Goal: Information Seeking & Learning: Learn about a topic

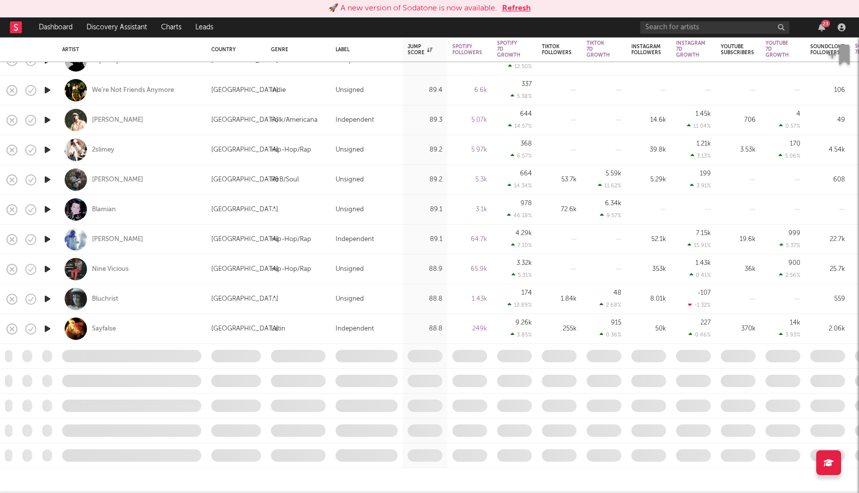
click at [519, 13] on button "Refresh" at bounding box center [516, 8] width 29 height 12
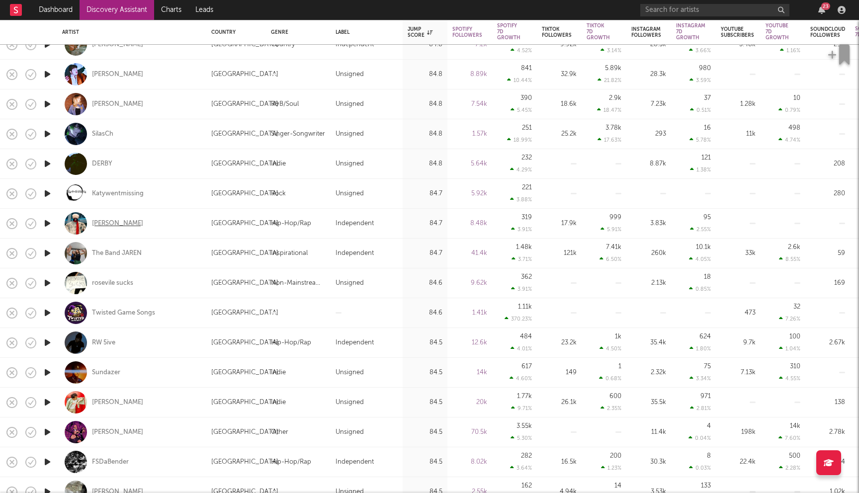
click at [121, 224] on div "Joshua Raw" at bounding box center [117, 223] width 51 height 9
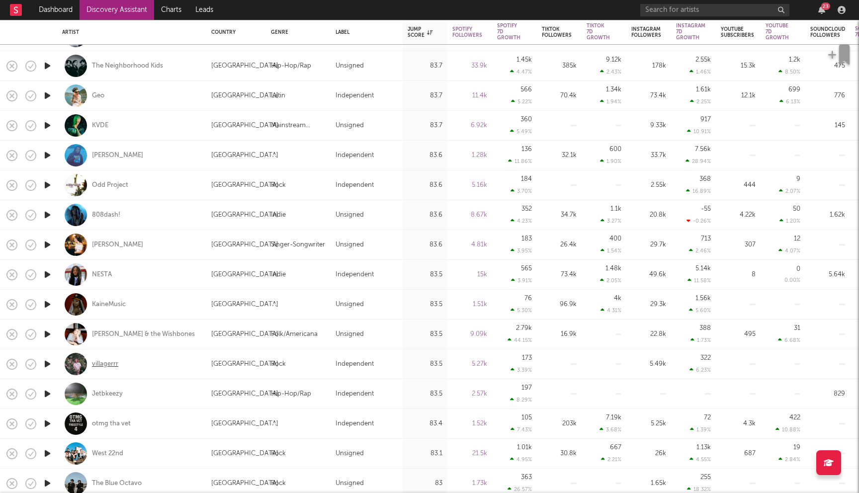
click at [104, 366] on div "villagerrr" at bounding box center [105, 364] width 26 height 9
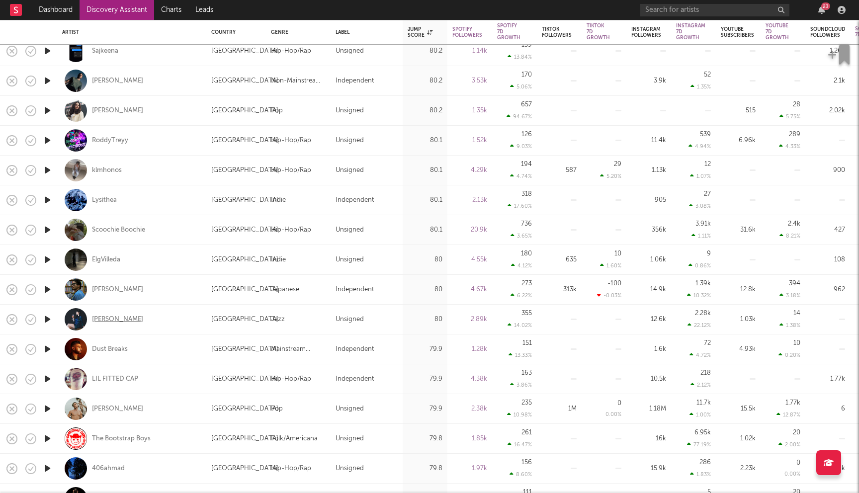
click at [122, 320] on div "Leslie Vincent" at bounding box center [117, 319] width 51 height 9
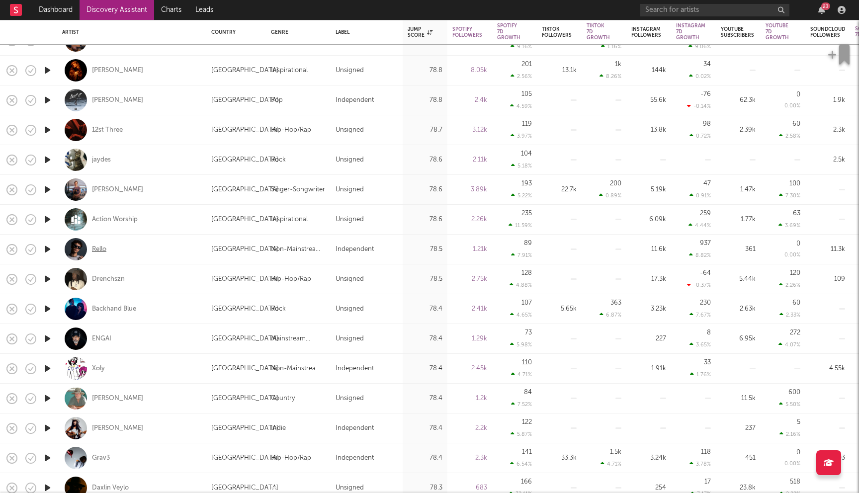
click at [98, 247] on div "Rello" at bounding box center [99, 249] width 14 height 9
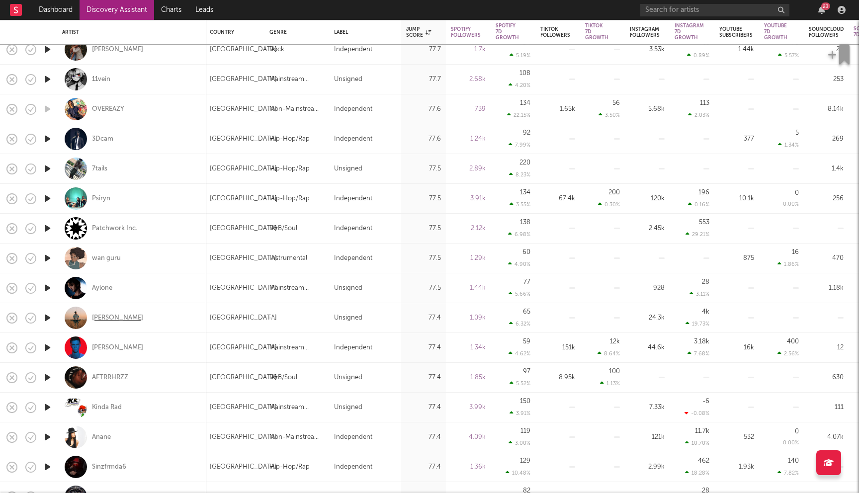
click at [101, 317] on div "Kyle Shirk" at bounding box center [117, 318] width 51 height 9
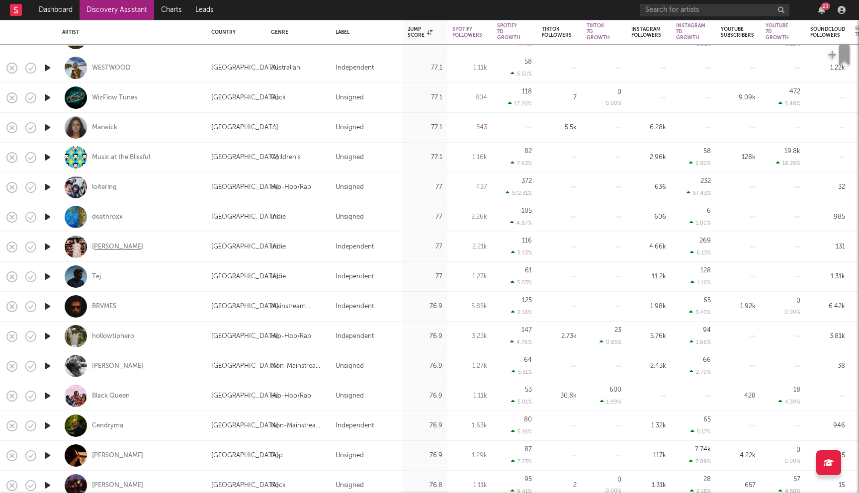
click at [115, 246] on div "[PERSON_NAME]" at bounding box center [117, 247] width 51 height 9
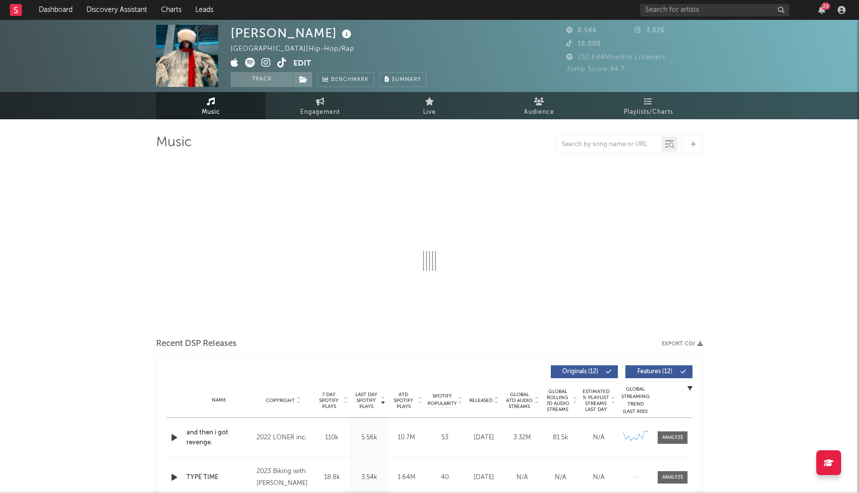
select select "6m"
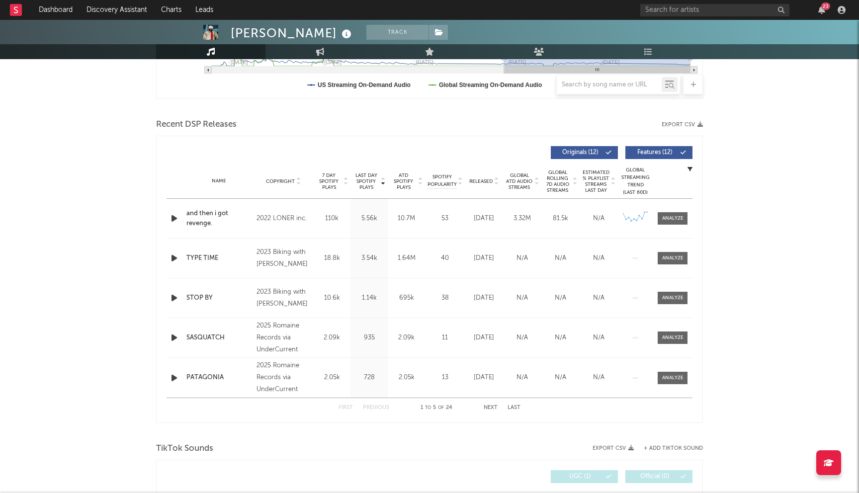
scroll to position [295, 0]
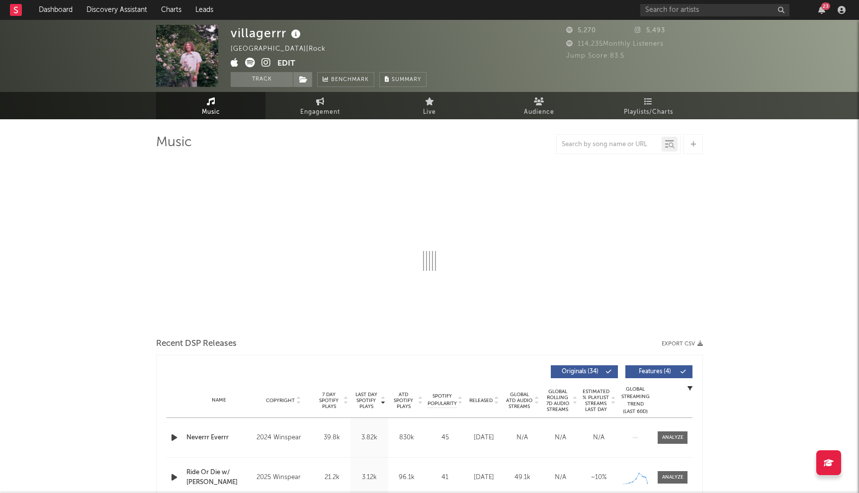
select select "6m"
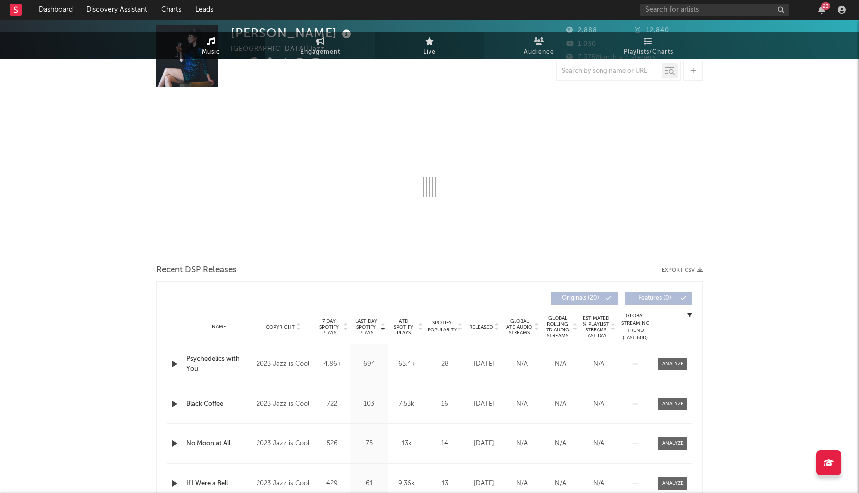
select select "1w"
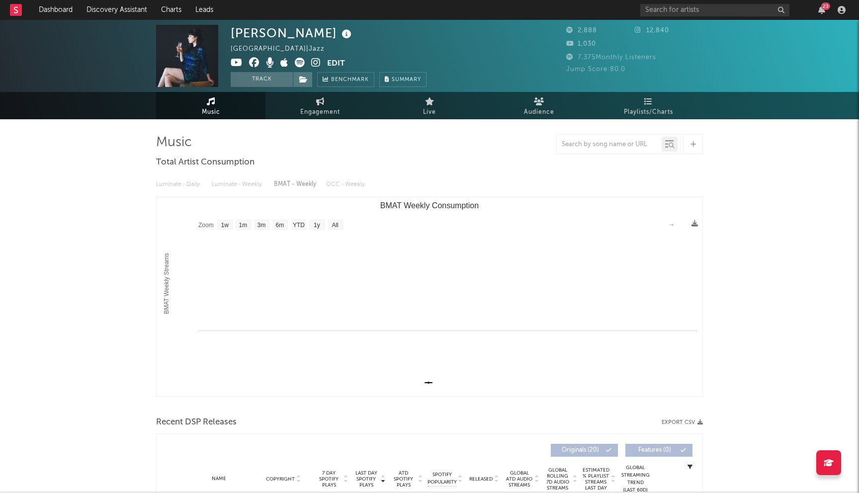
click at [254, 64] on icon at bounding box center [254, 63] width 10 height 10
click at [665, 6] on input "text" at bounding box center [714, 10] width 149 height 12
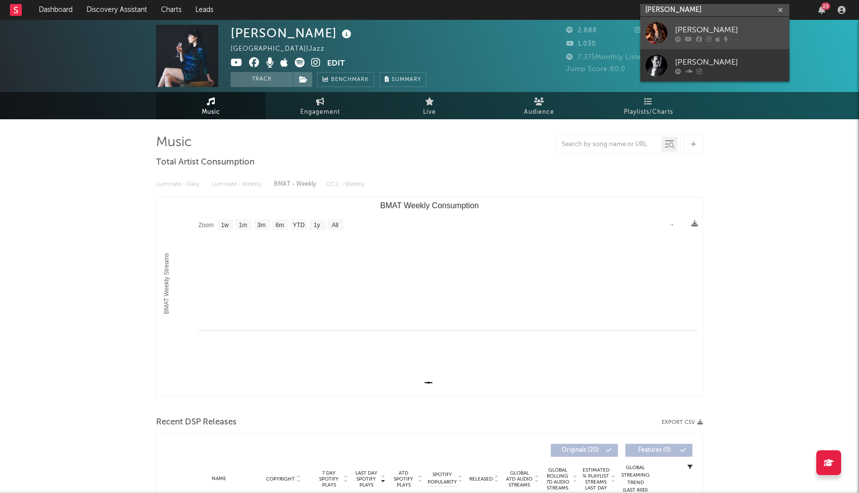
type input "[PERSON_NAME]"
click at [726, 30] on div "[PERSON_NAME]" at bounding box center [729, 30] width 109 height 12
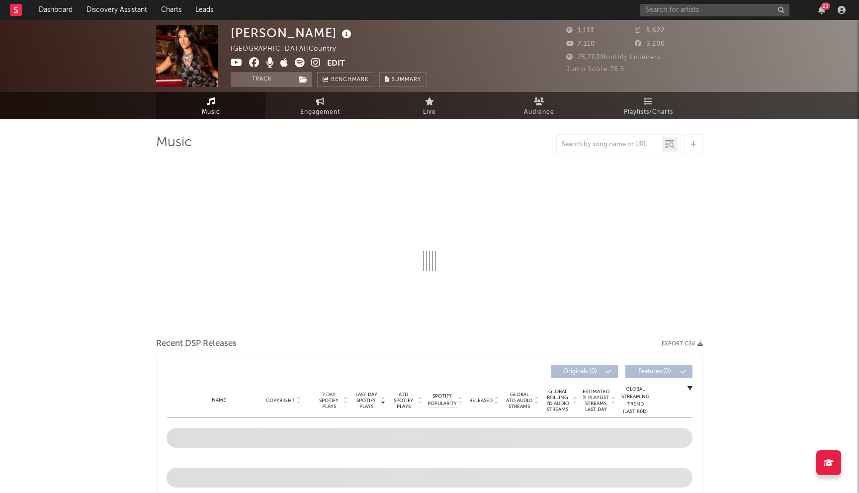
select select "1w"
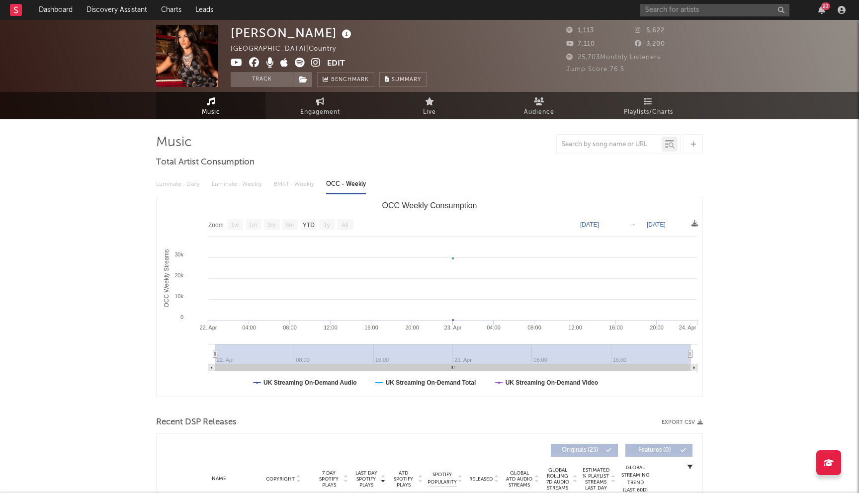
click at [256, 62] on icon at bounding box center [254, 63] width 10 height 10
click at [681, 15] on input "text" at bounding box center [714, 10] width 149 height 12
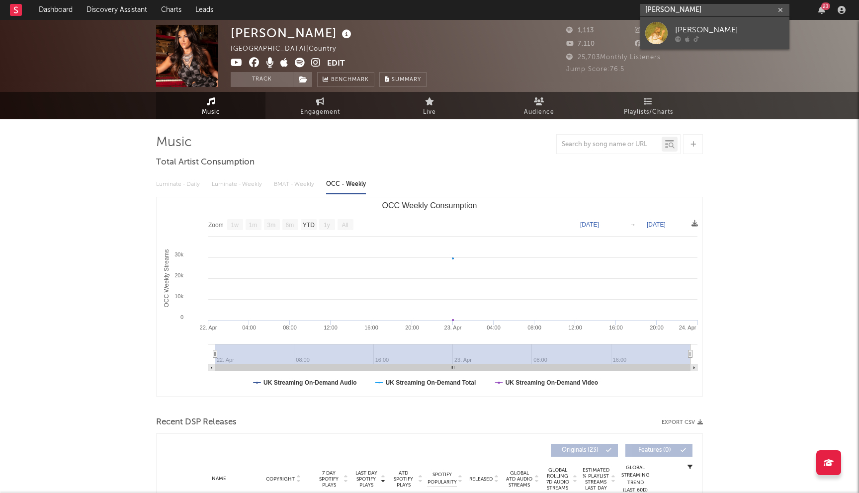
type input "aurora sage"
click at [661, 38] on div at bounding box center [656, 33] width 22 height 22
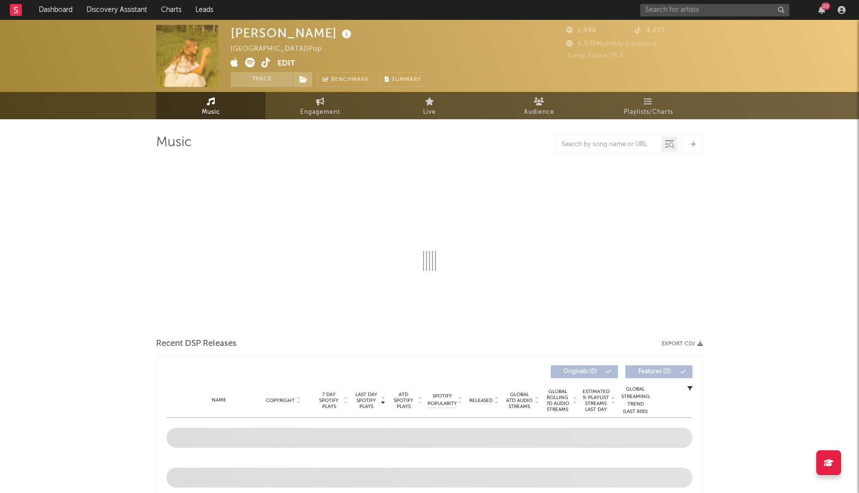
select select "6m"
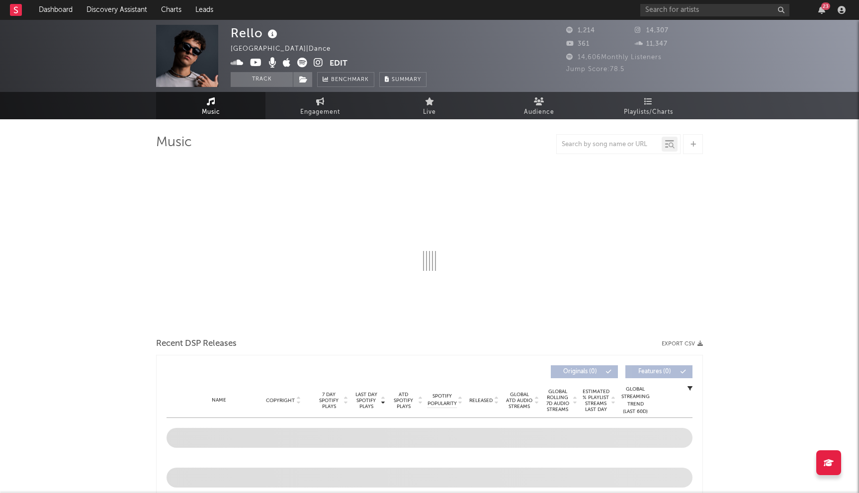
select select "6m"
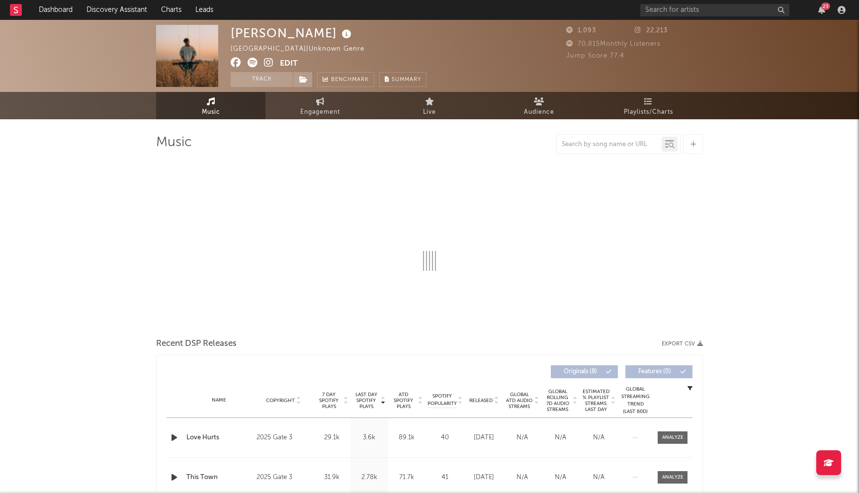
select select "6m"
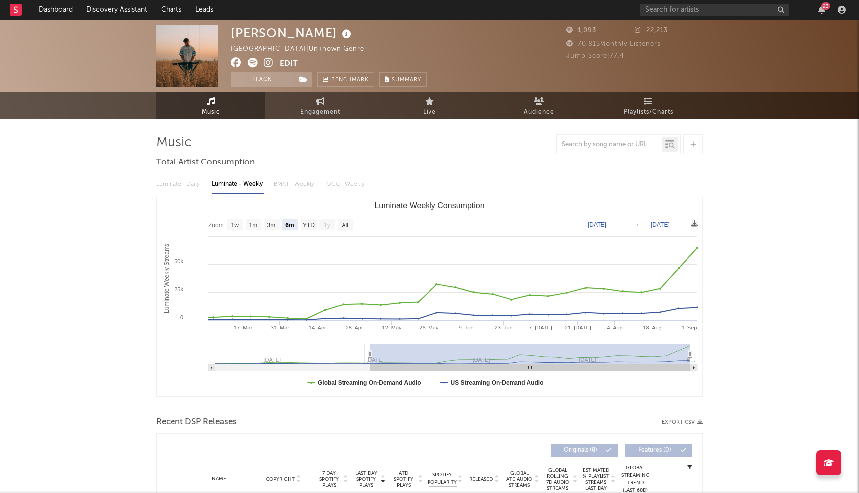
click at [234, 64] on icon at bounding box center [236, 63] width 10 height 10
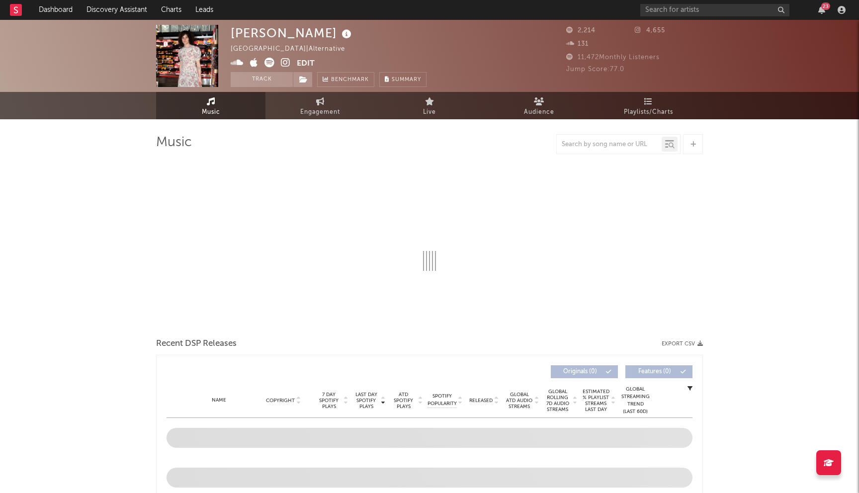
select select "1w"
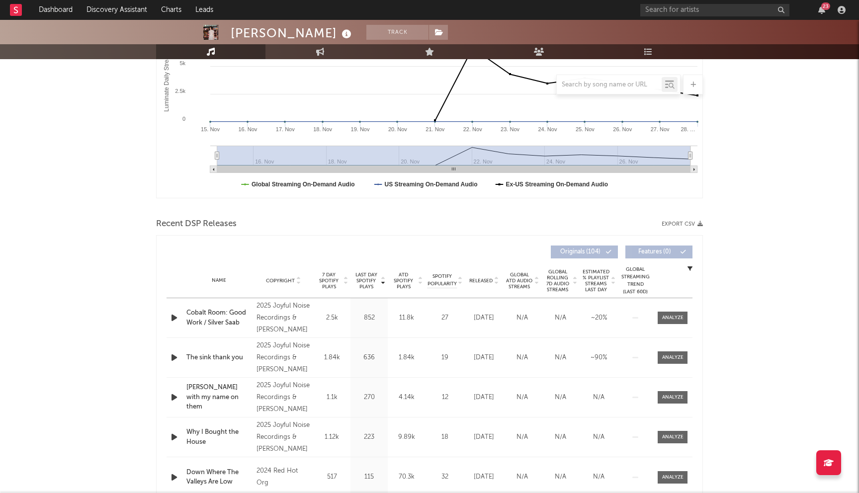
scroll to position [209, 0]
